Goal: Information Seeking & Learning: Learn about a topic

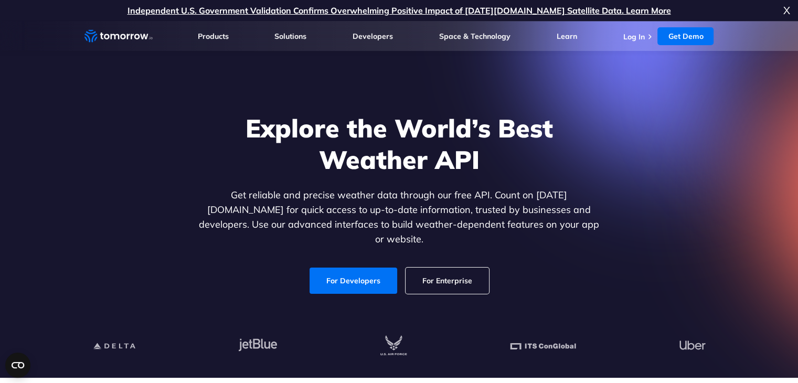
click at [363, 269] on link "For Developers" at bounding box center [353, 281] width 88 height 26
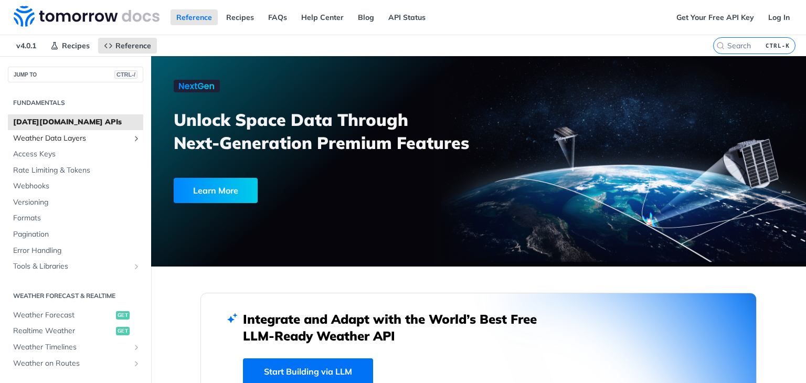
click at [62, 142] on span "Weather Data Layers" at bounding box center [71, 138] width 116 height 10
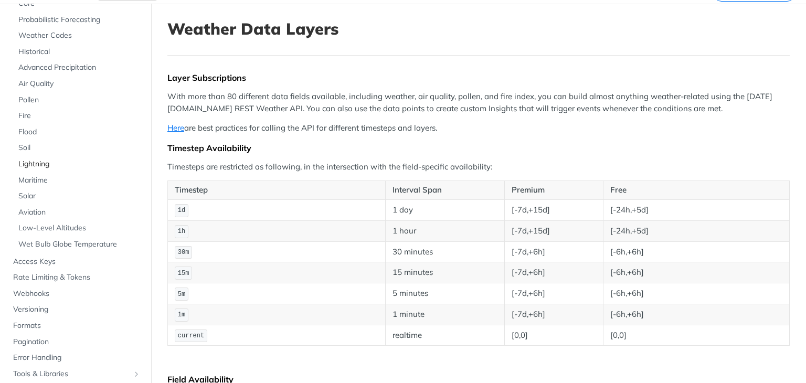
scroll to position [105, 0]
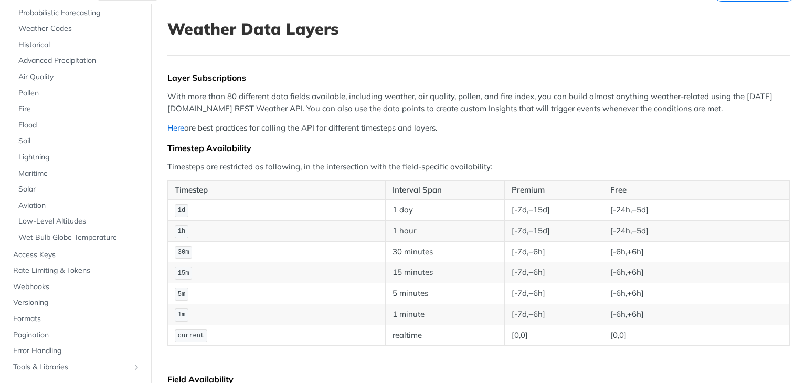
click at [175, 128] on link "Here" at bounding box center [175, 128] width 17 height 10
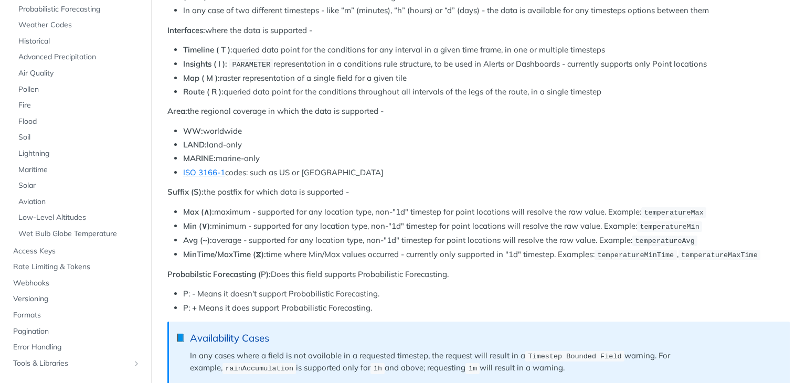
scroll to position [0, 0]
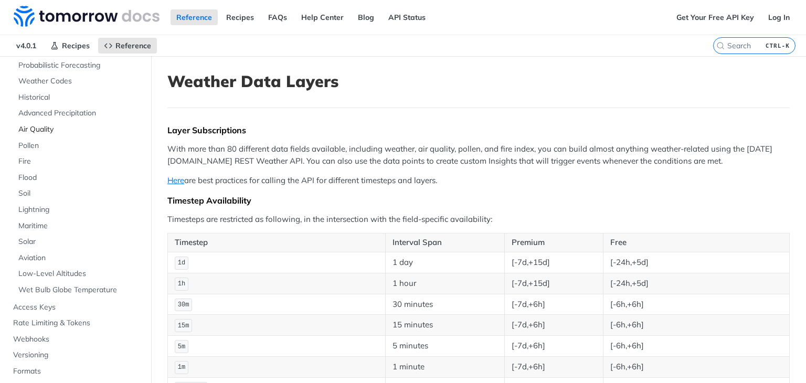
click at [34, 122] on link "Air Quality" at bounding box center [78, 130] width 130 height 16
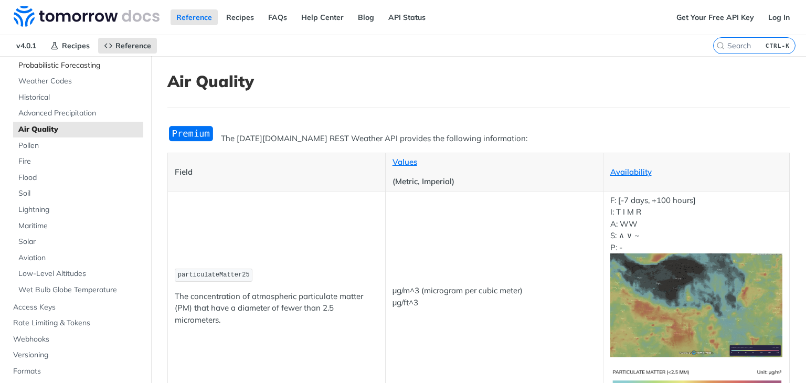
click at [57, 65] on span "Probabilistic Forecasting" at bounding box center [79, 65] width 122 height 10
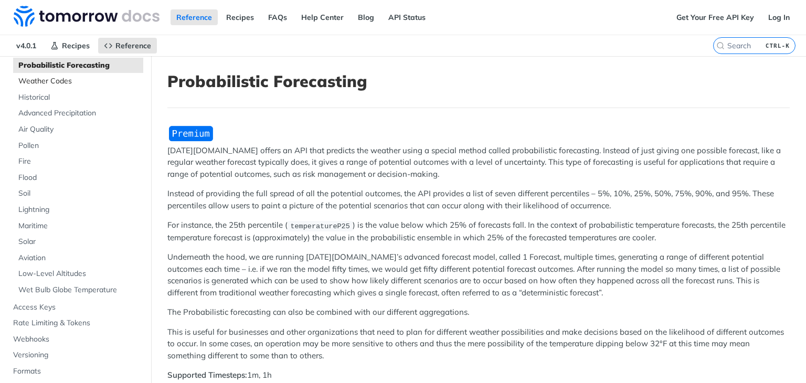
click at [48, 79] on span "Weather Codes" at bounding box center [79, 81] width 122 height 10
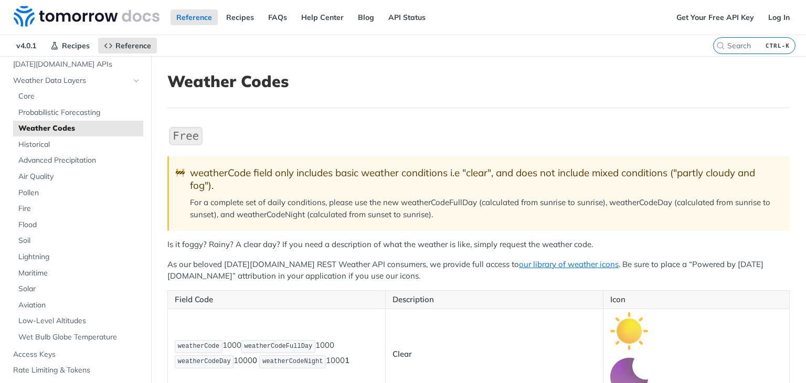
scroll to position [52, 0]
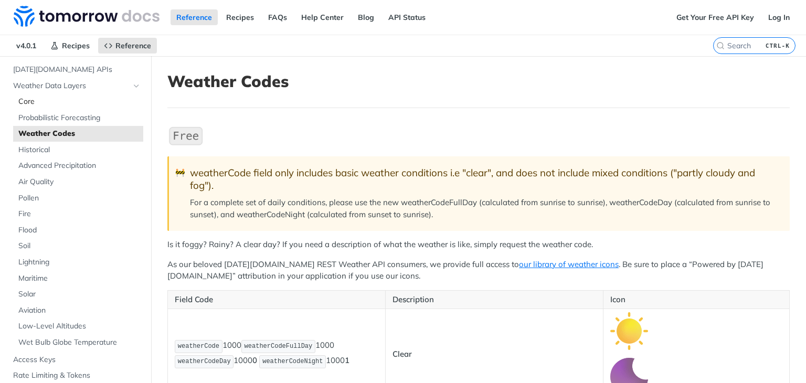
click at [34, 101] on span "Core" at bounding box center [79, 102] width 122 height 10
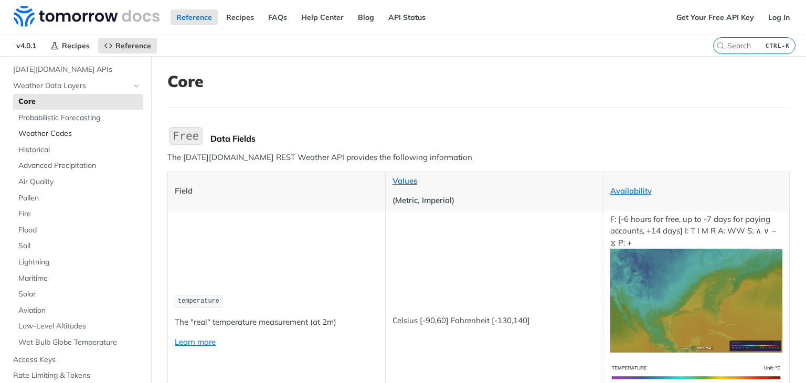
click at [69, 130] on span "Weather Codes" at bounding box center [79, 134] width 122 height 10
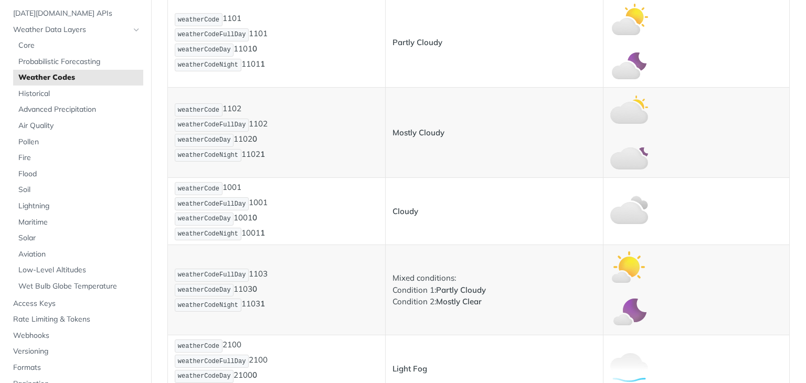
scroll to position [577, 0]
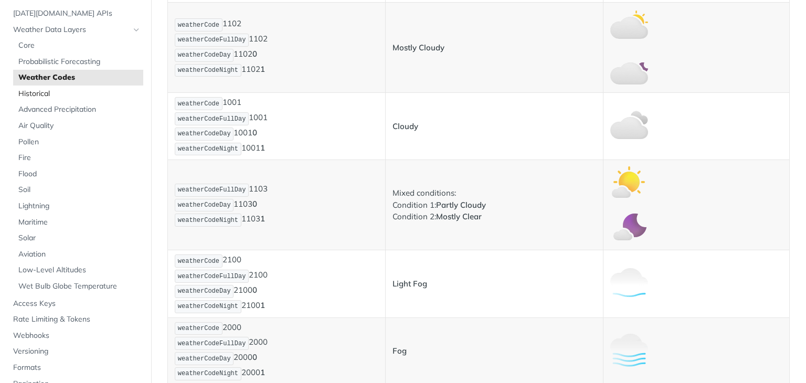
click at [33, 92] on span "Historical" at bounding box center [79, 94] width 122 height 10
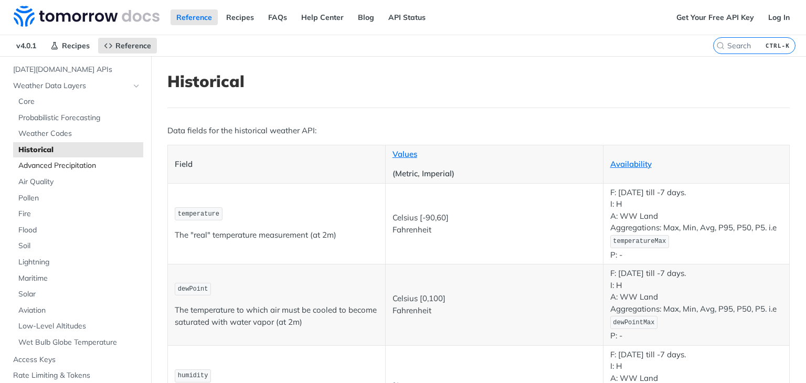
click at [48, 165] on span "Advanced Precipitation" at bounding box center [79, 166] width 122 height 10
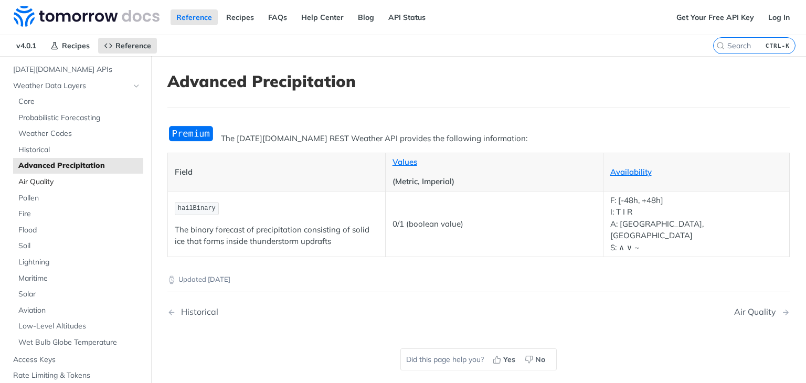
click at [37, 183] on span "Air Quality" at bounding box center [79, 182] width 122 height 10
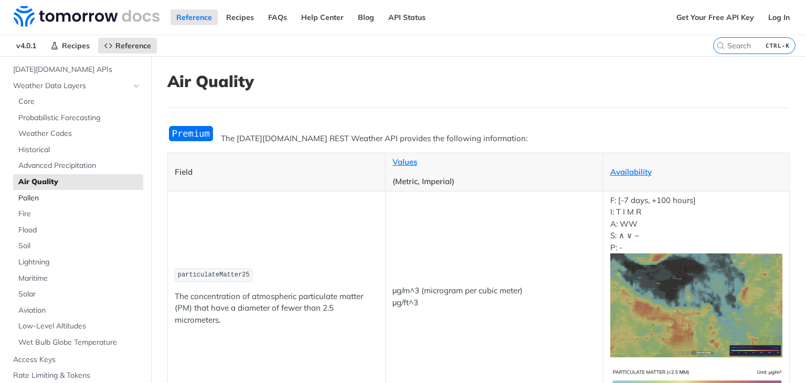
click at [28, 198] on span "Pollen" at bounding box center [79, 198] width 122 height 10
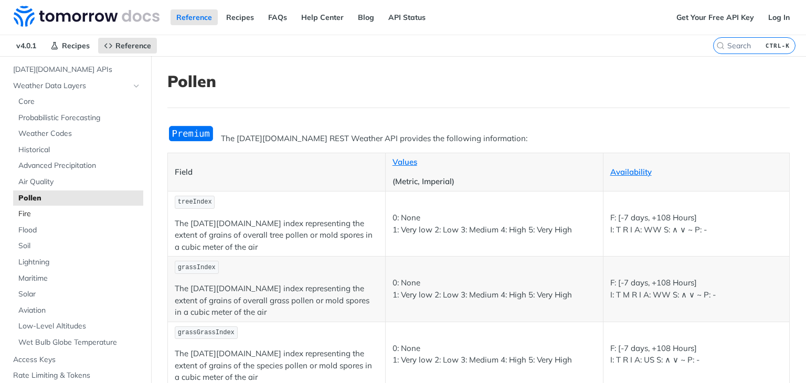
click at [29, 217] on span "Fire" at bounding box center [79, 214] width 122 height 10
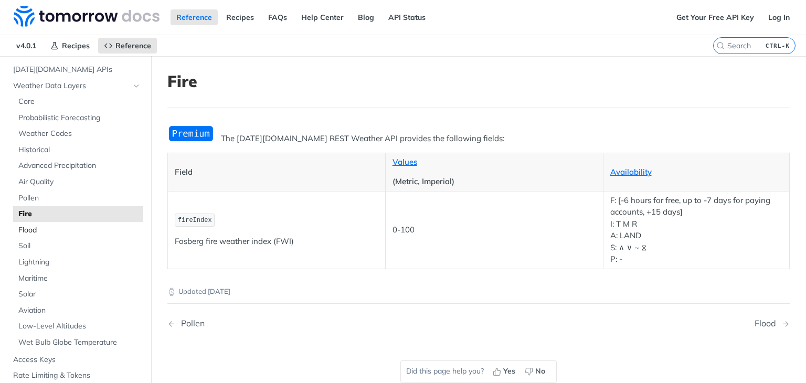
click at [32, 229] on span "Flood" at bounding box center [79, 230] width 122 height 10
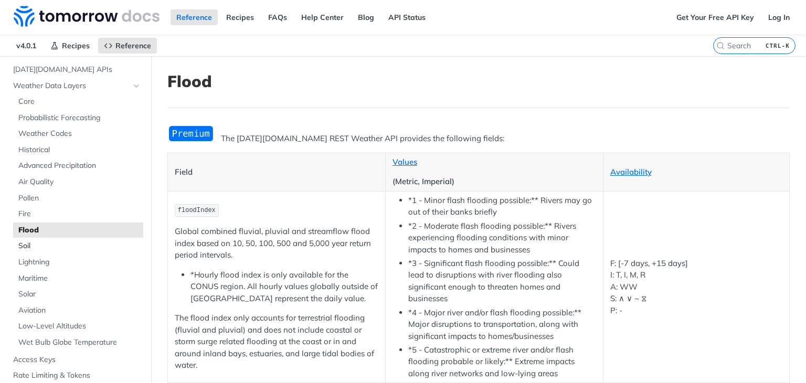
click at [20, 244] on span "Soil" at bounding box center [79, 246] width 122 height 10
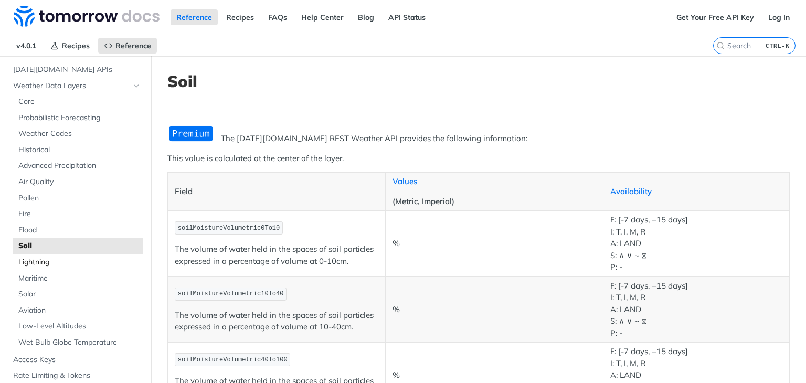
click at [29, 258] on span "Lightning" at bounding box center [79, 262] width 122 height 10
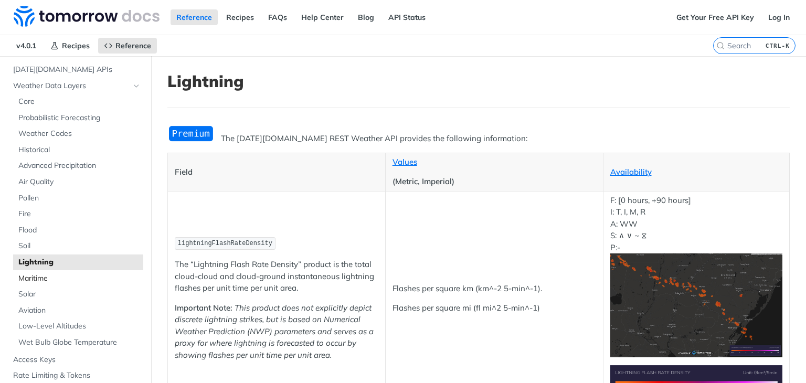
click at [44, 281] on span "Maritime" at bounding box center [79, 278] width 122 height 10
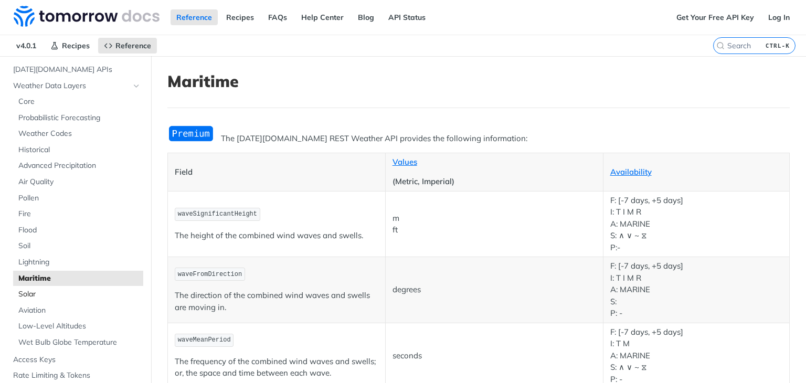
click at [33, 292] on span "Solar" at bounding box center [79, 294] width 122 height 10
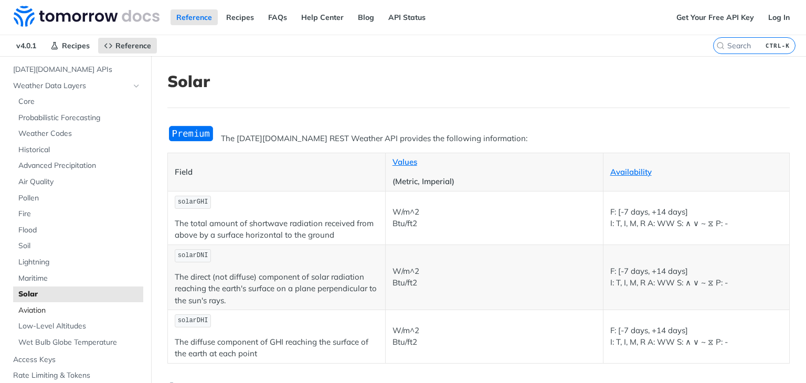
click at [44, 307] on span "Aviation" at bounding box center [79, 310] width 122 height 10
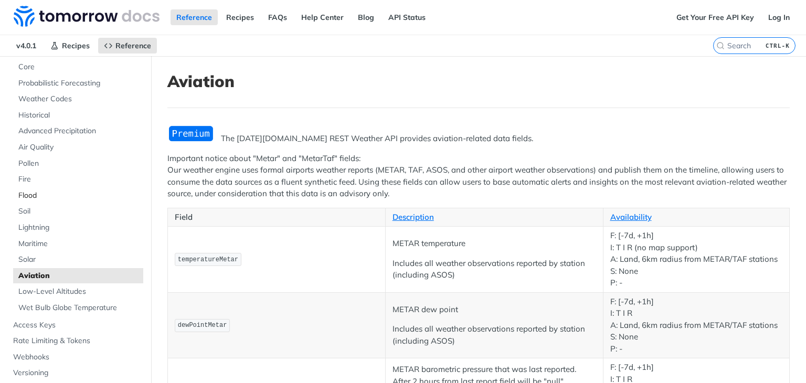
scroll to position [52, 0]
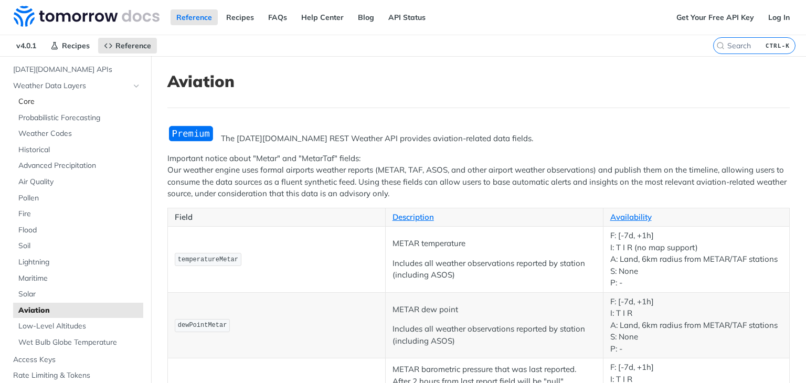
click at [35, 104] on span "Core" at bounding box center [79, 102] width 122 height 10
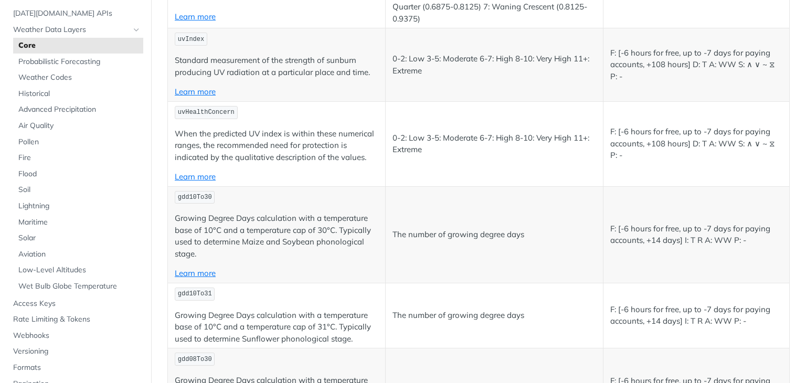
scroll to position [3343, 0]
